Goal: Task Accomplishment & Management: Manage account settings

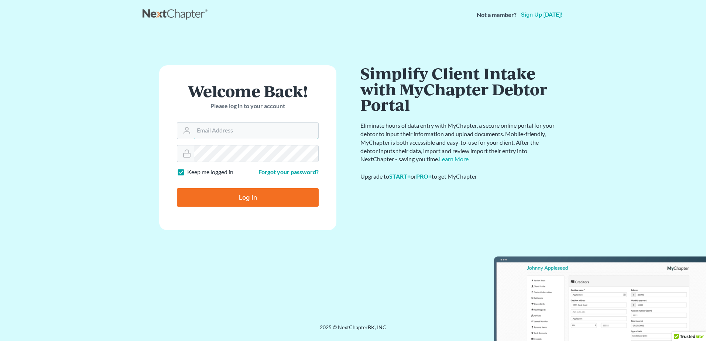
type input "[EMAIL_ADDRESS][DOMAIN_NAME]"
click at [264, 193] on input "Log In" at bounding box center [248, 197] width 142 height 18
type input "Thinking..."
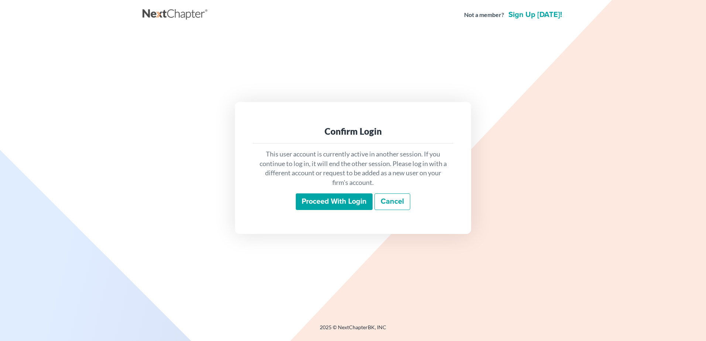
click at [336, 207] on input "Proceed with login" at bounding box center [334, 202] width 77 height 17
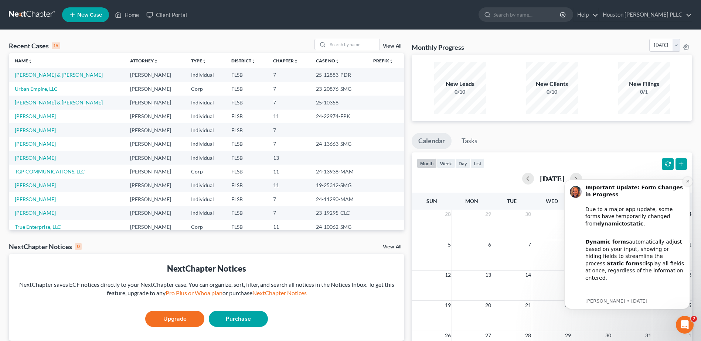
drag, startPoint x: 687, startPoint y: 181, endPoint x: 1223, endPoint y: 353, distance: 562.9
click at [687, 181] on icon "Dismiss notification" at bounding box center [687, 181] width 3 height 3
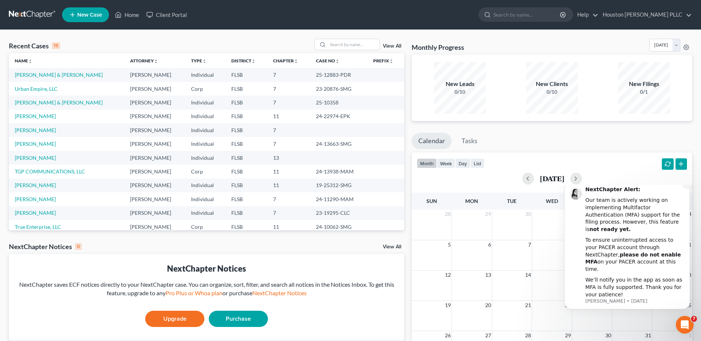
drag, startPoint x: 688, startPoint y: 197, endPoint x: 1019, endPoint y: 408, distance: 392.4
click at [688, 185] on icon "Dismiss notification" at bounding box center [687, 183] width 3 height 3
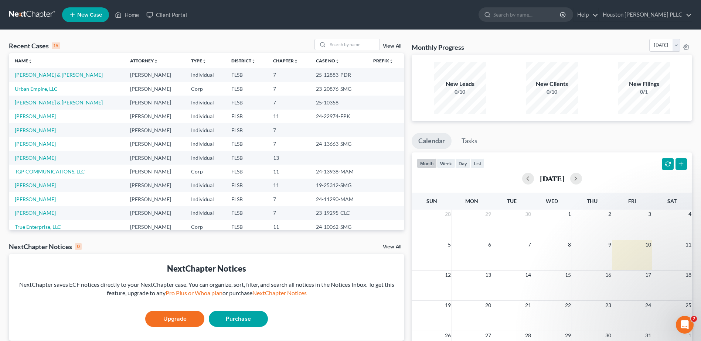
click at [409, 40] on div "Monthly Progress Bankruptcy Bankruptcy October 2025 September 2025 August 2025 …" at bounding box center [552, 222] width 288 height 366
click at [236, 44] on div "Recent Cases 15 View All" at bounding box center [206, 46] width 395 height 14
click at [227, 40] on div "Recent Cases 15 View All" at bounding box center [206, 46] width 395 height 14
click at [240, 40] on div "Recent Cases 15 View All" at bounding box center [206, 46] width 395 height 14
click at [275, 35] on div "Recent Cases 15 View All Name unfold_more expand_more expand_less Attorney unfo…" at bounding box center [350, 221] width 701 height 383
